Goal: Information Seeking & Learning: Learn about a topic

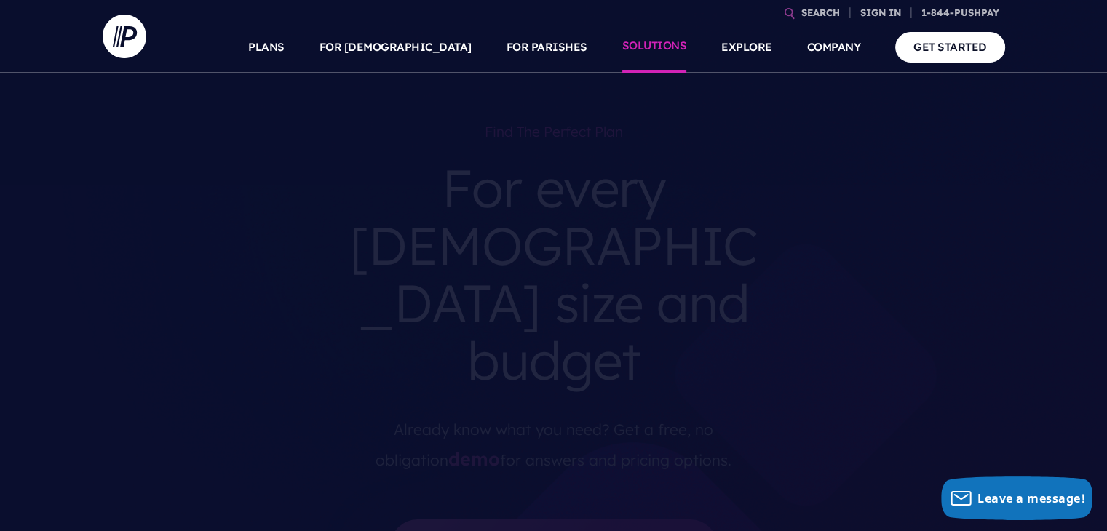
click at [668, 47] on link "SOLUTIONS" at bounding box center [654, 47] width 65 height 51
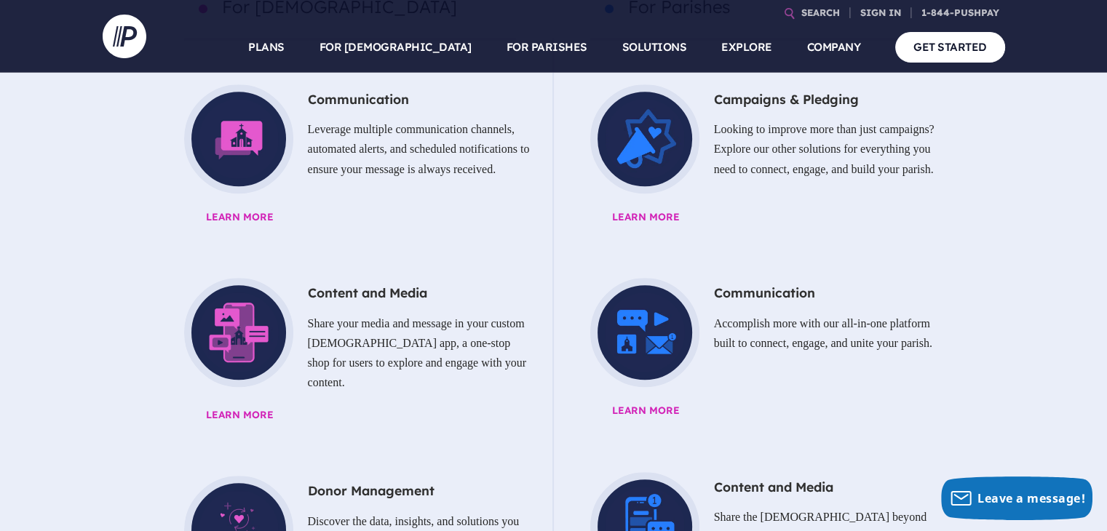
scroll to position [757, 0]
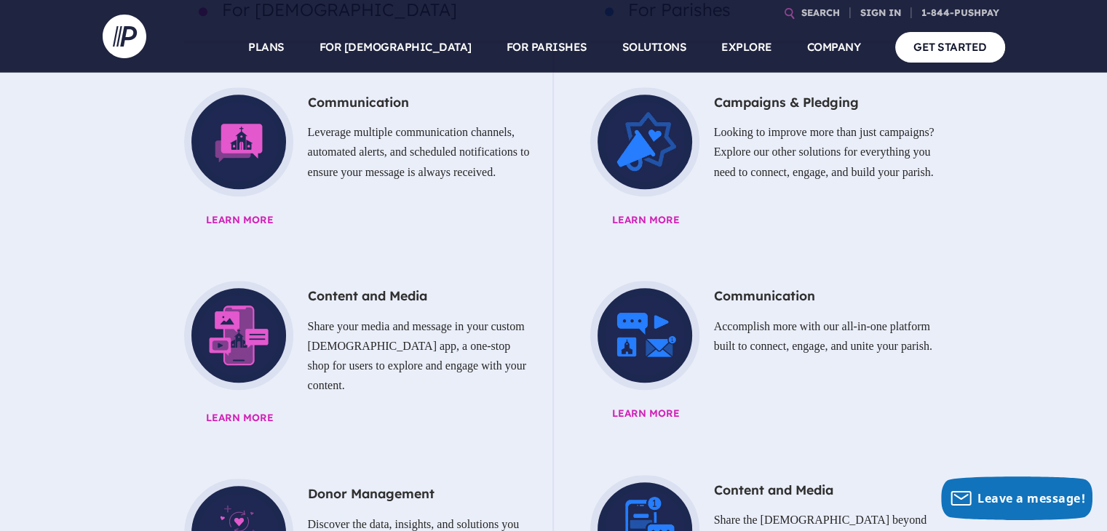
click at [668, 47] on link "SOLUTIONS" at bounding box center [654, 47] width 65 height 51
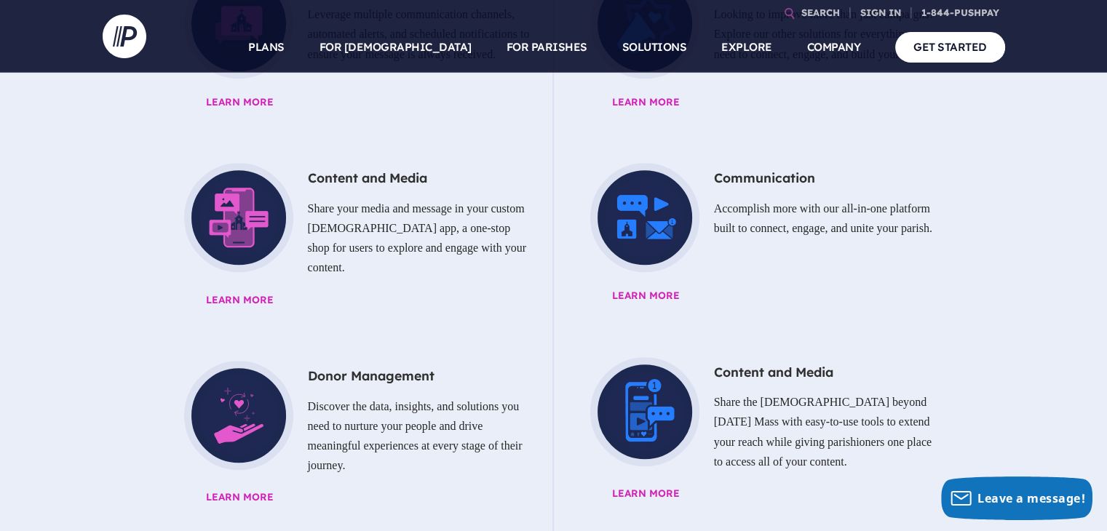
scroll to position [873, 0]
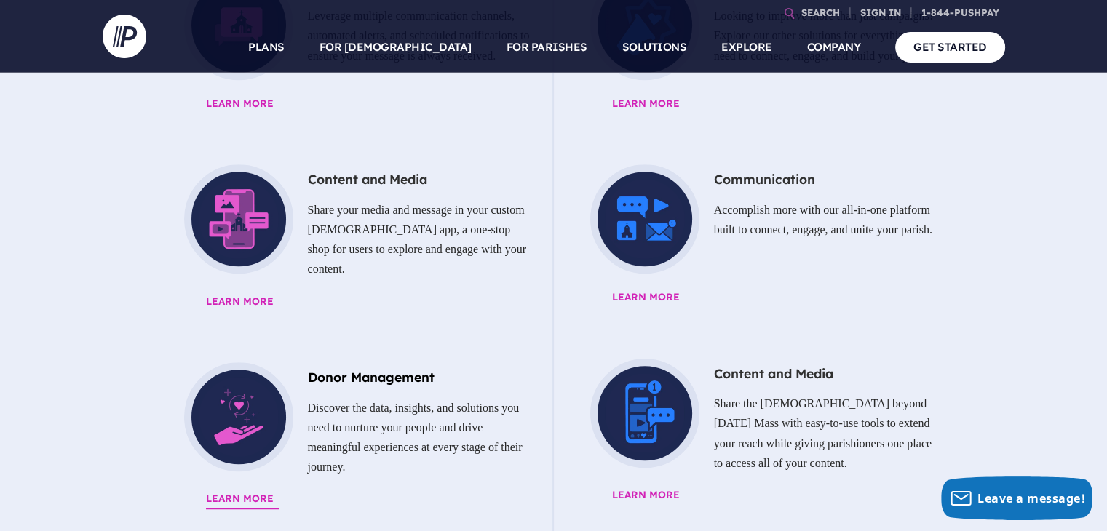
click at [374, 362] on h5 "Donor Management" at bounding box center [350, 377] width 361 height 30
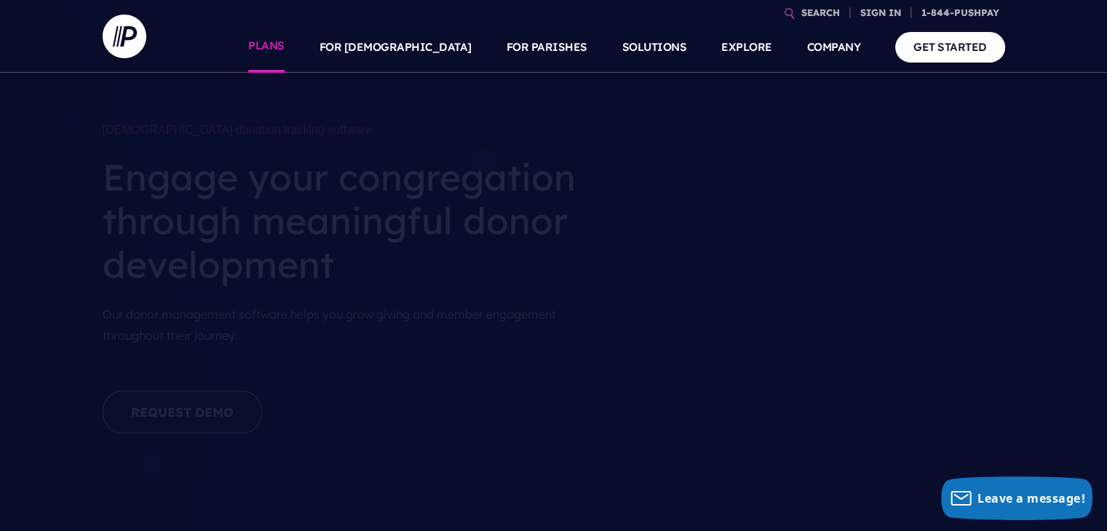
click at [285, 52] on link "PLANS" at bounding box center [266, 47] width 36 height 51
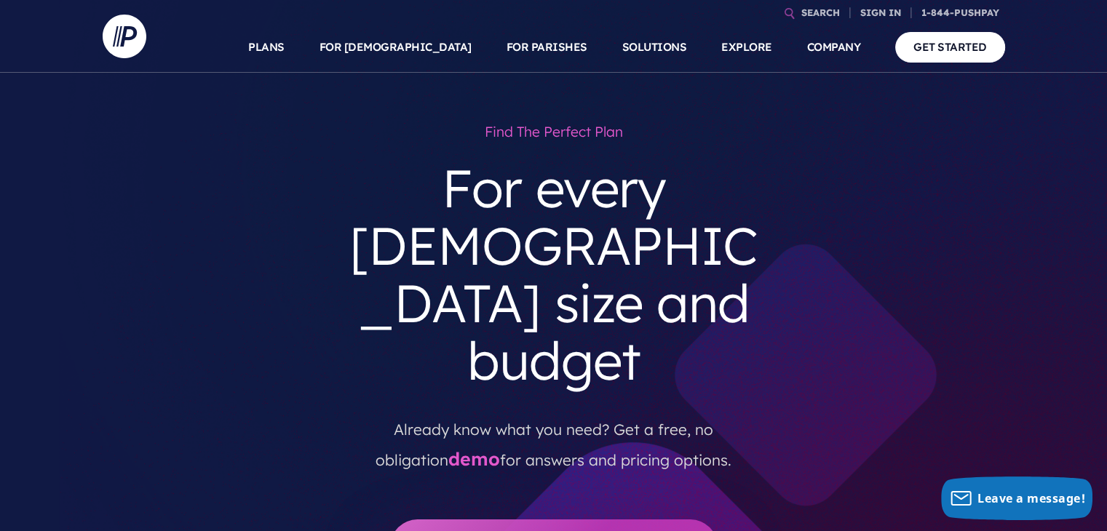
click at [285, 52] on link "PLANS" at bounding box center [266, 47] width 36 height 51
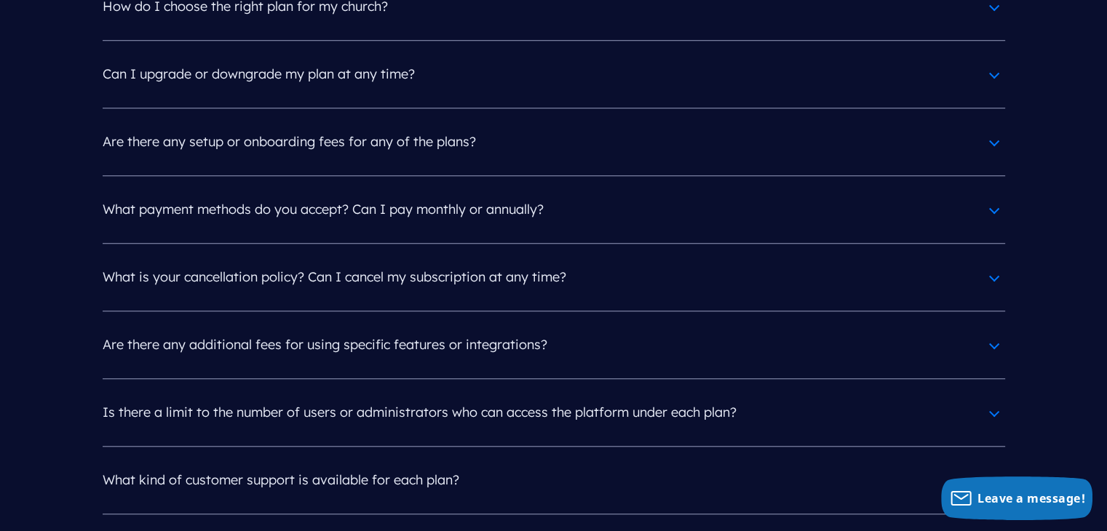
scroll to position [6783, 0]
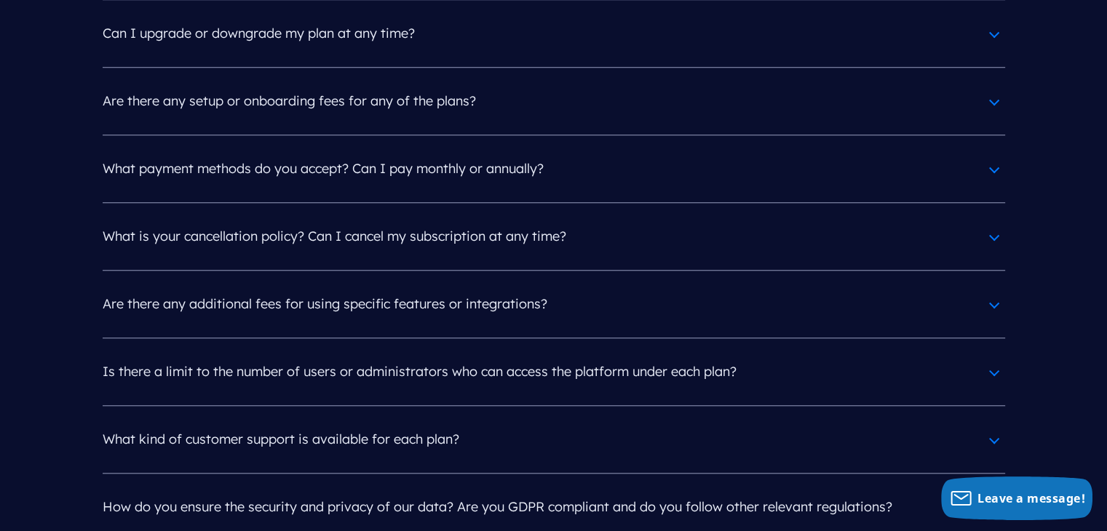
click at [996, 285] on h4 "Are there any additional fees for using specific features or integrations?" at bounding box center [554, 304] width 902 height 38
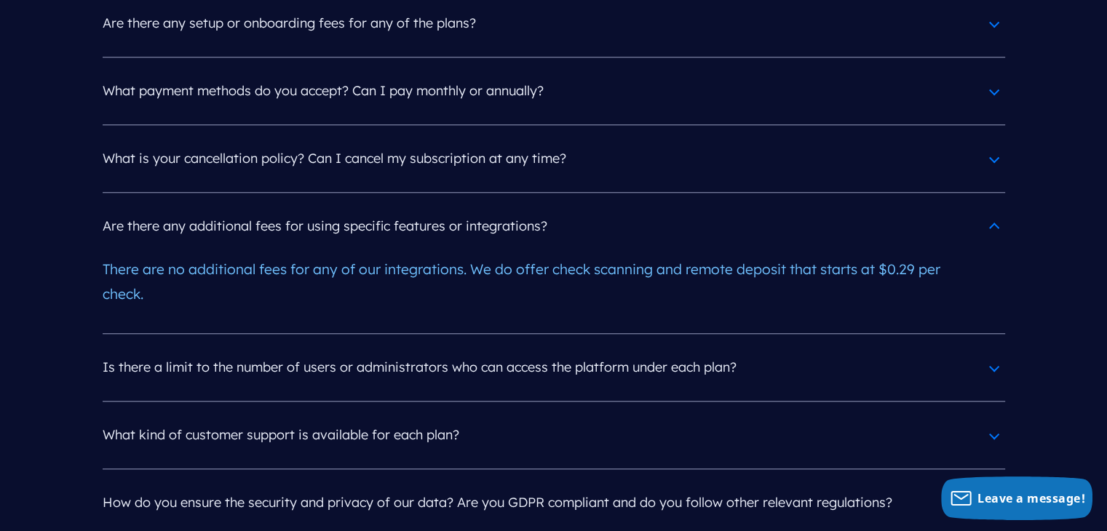
scroll to position [6870, 0]
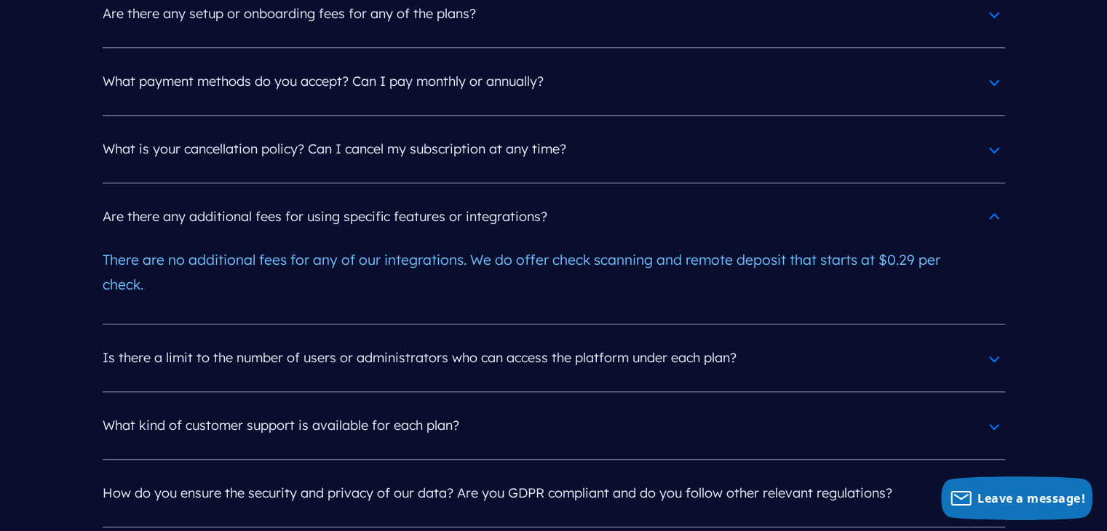
click at [999, 392] on div "FAQs How do I choose the right plan for my church? Our sales team can provide g…" at bounding box center [554, 175] width 926 height 973
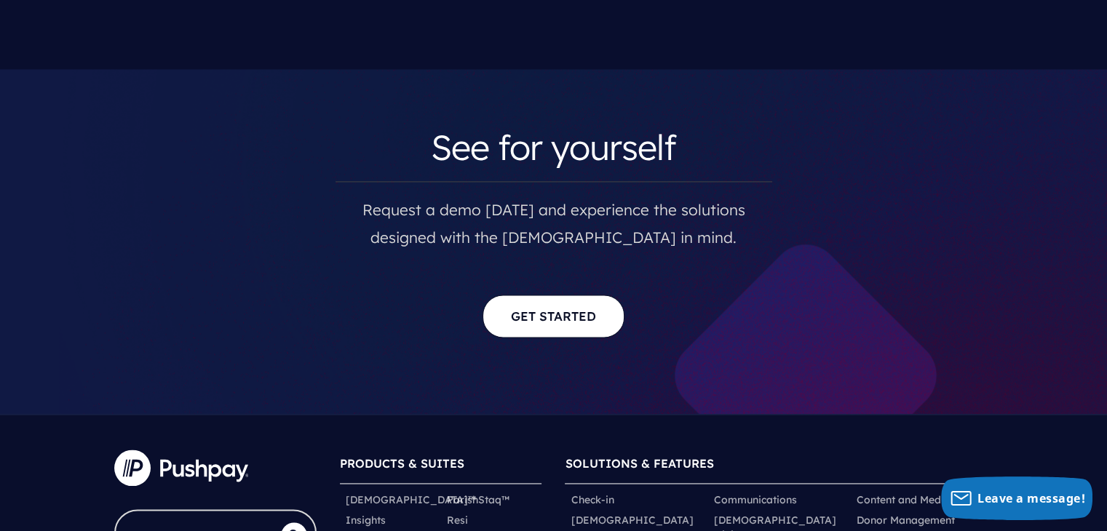
scroll to position [7547, 0]
